Goal: Task Accomplishment & Management: Manage account settings

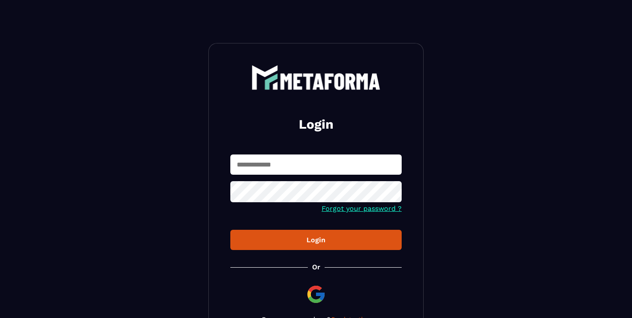
click at [347, 173] on input "text" at bounding box center [315, 165] width 171 height 20
type input "**********"
click at [345, 238] on div "Login" at bounding box center [316, 240] width 158 height 8
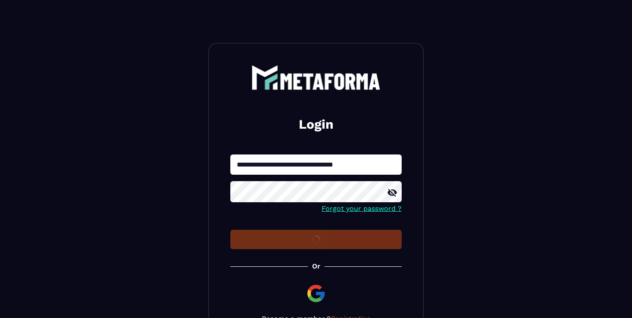
click at [389, 192] on icon at bounding box center [391, 193] width 9 height 8
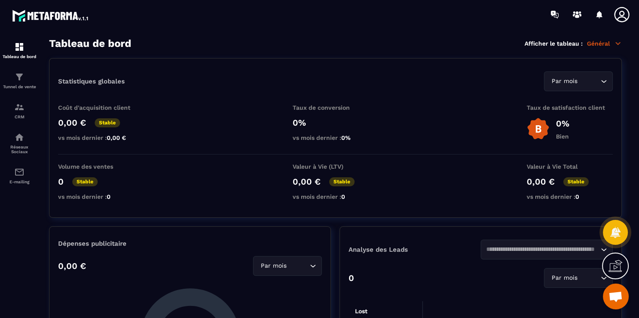
click at [628, 9] on icon at bounding box center [621, 14] width 15 height 15
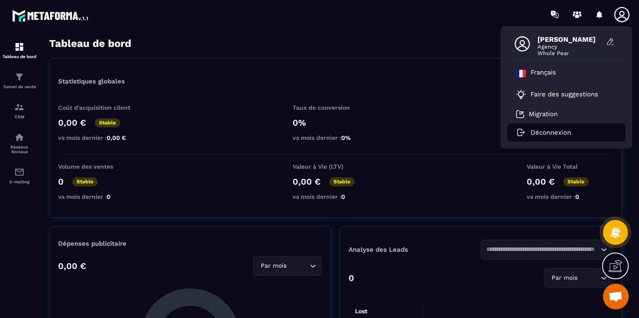
click at [557, 131] on p "Déconnexion" at bounding box center [551, 133] width 40 height 8
